Goal: Communication & Community: Ask a question

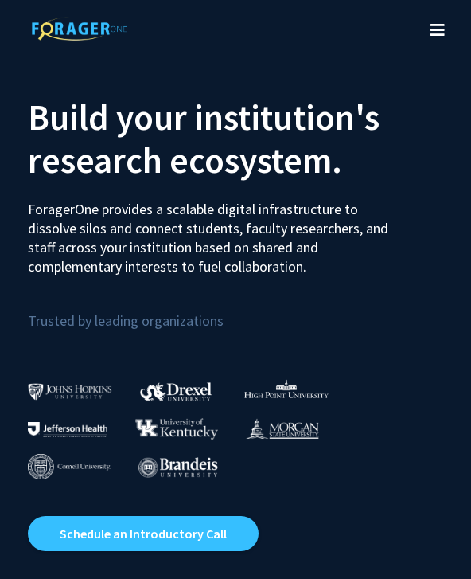
click at [424, 42] on button "Toggle navigation" at bounding box center [437, 30] width 35 height 64
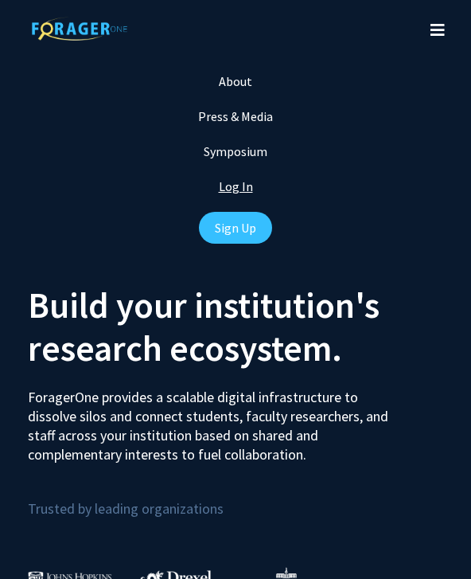
click at [239, 181] on link "Log In" at bounding box center [236, 186] width 34 height 16
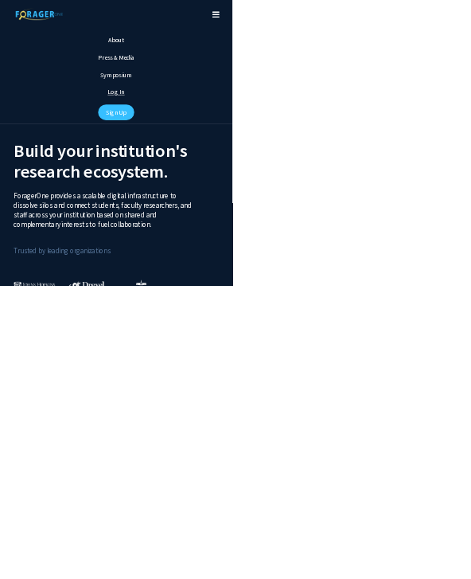
select select
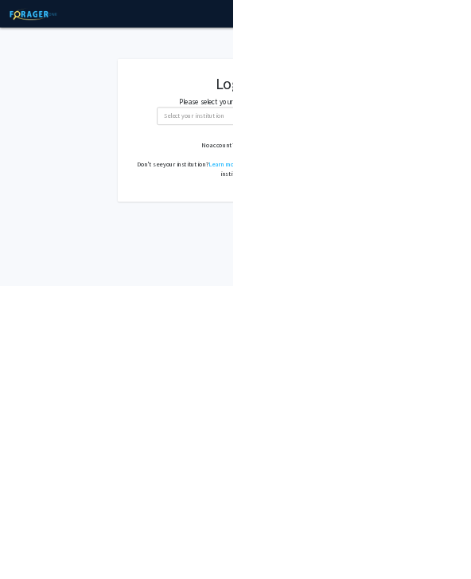
type input "university of mis"
select select "33"
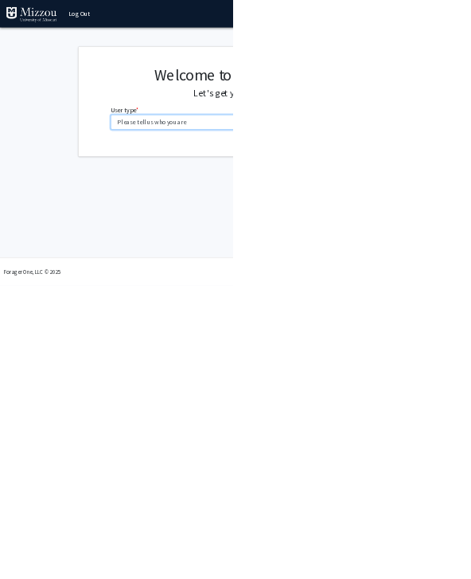
select select "1: undergrad"
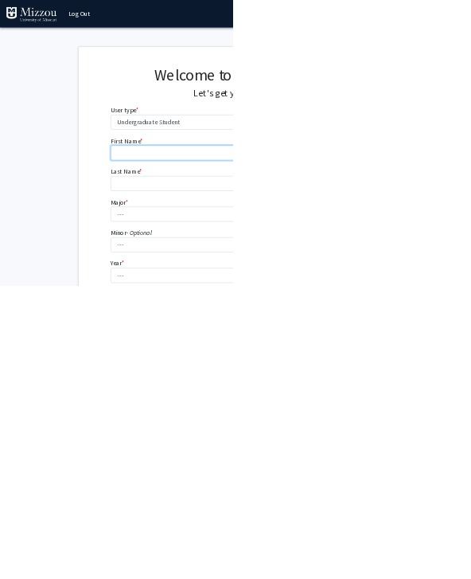
click at [401, 314] on input "First Name * required" at bounding box center [477, 309] width 507 height 30
type input "Bella"
click at [411, 357] on input "Last Name * required" at bounding box center [477, 372] width 507 height 30
type input "Young"
select select "135: 2628"
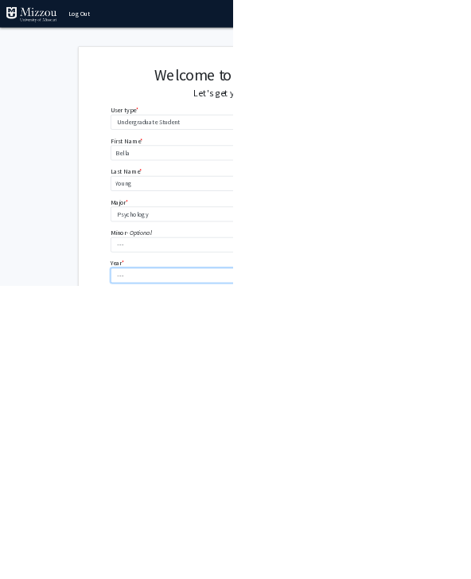
select select "4: senior"
select select "2: 2026"
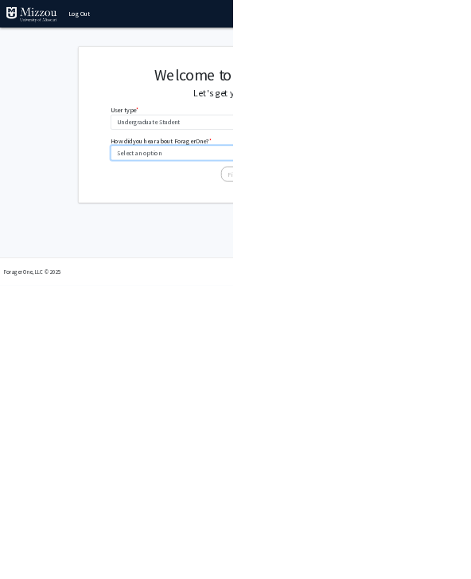
select select "2: faculty_recommendation"
click at [470, 345] on button "Finish" at bounding box center [478, 352] width 60 height 30
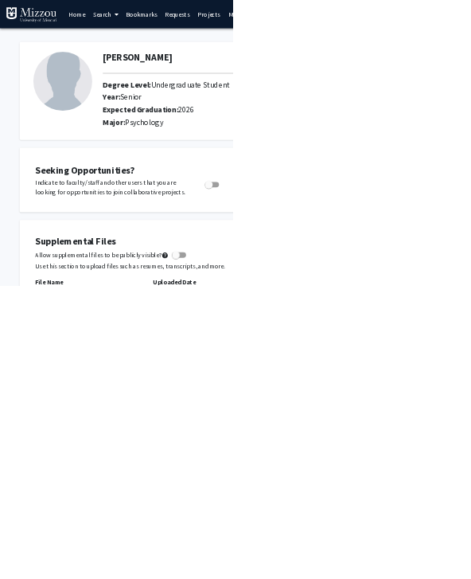
click at [206, 33] on link "Search" at bounding box center [214, 29] width 67 height 56
click at [215, 73] on span "Faculty/Staff" at bounding box center [239, 73] width 117 height 32
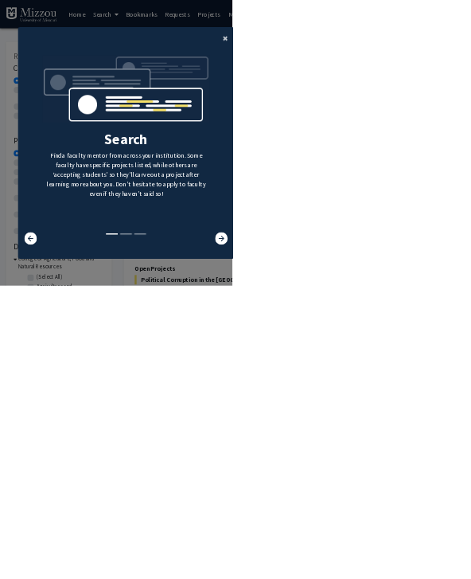
click at [462, 89] on span "×" at bounding box center [456, 76] width 10 height 25
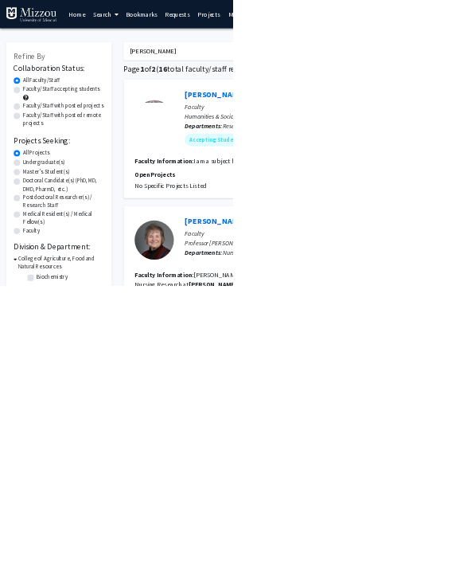
type input "ellis-kalton"
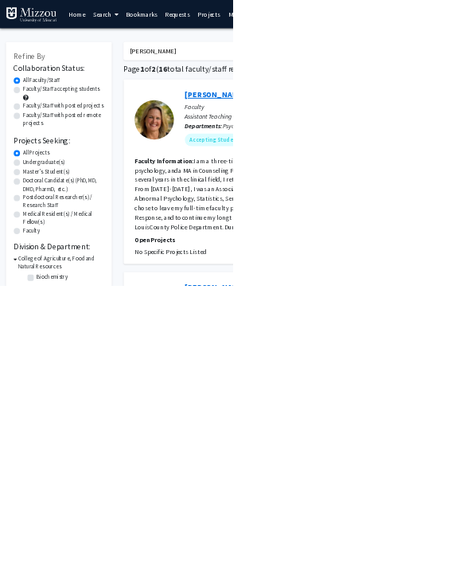
click at [451, 190] on link "Carrie Ellis-Kalton" at bounding box center [436, 191] width 123 height 20
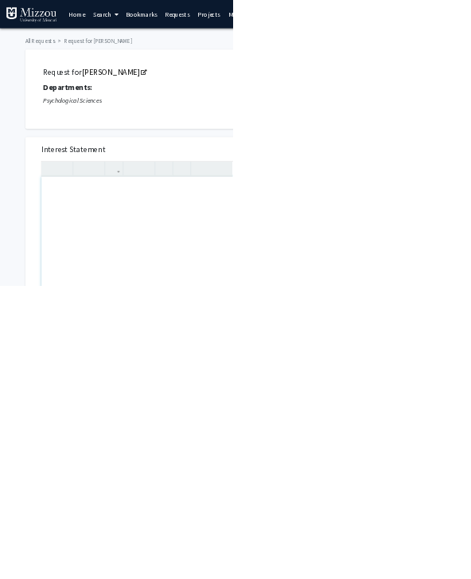
click at [353, 430] on div "Note to users with screen readers: Please press Alt+0 or Option+0 to deactivate…" at bounding box center [367, 539] width 567 height 365
type textarea "For PSYCH 3020 Research Methods in Psychology II assignment for Bella Young"
